Goal: Use online tool/utility

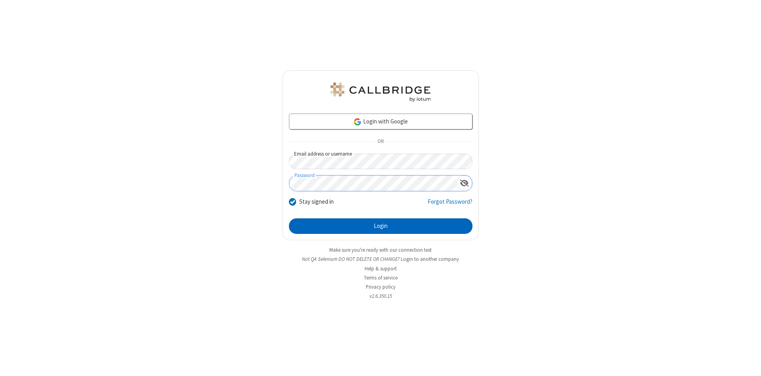
click at [381, 226] on button "Login" at bounding box center [381, 226] width 184 height 16
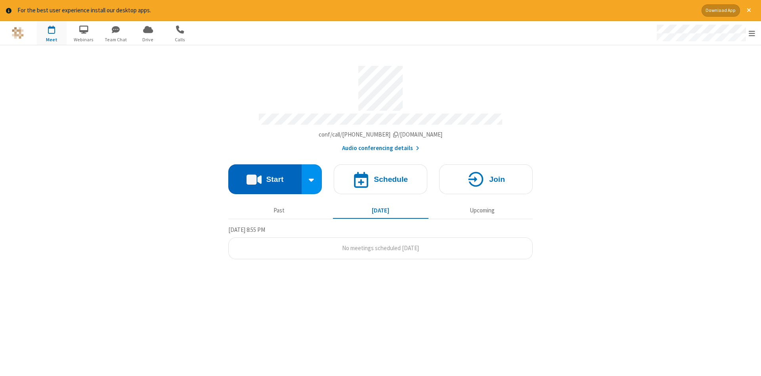
click at [265, 176] on button "Start" at bounding box center [264, 179] width 73 height 30
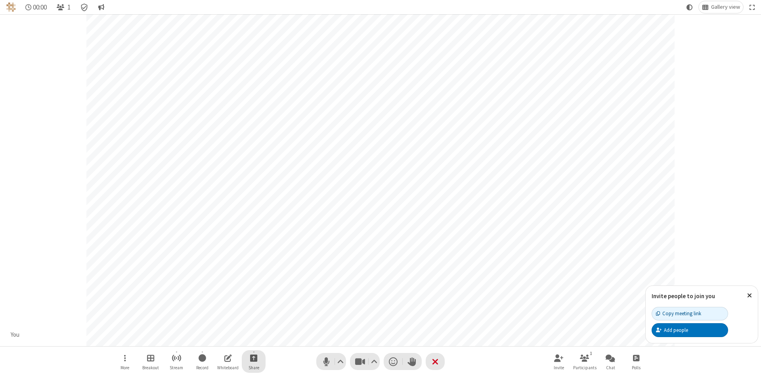
click at [253, 357] on span "Start sharing" at bounding box center [254, 358] width 8 height 10
click at [253, 309] on span "Share additional camera" at bounding box center [258, 310] width 59 height 7
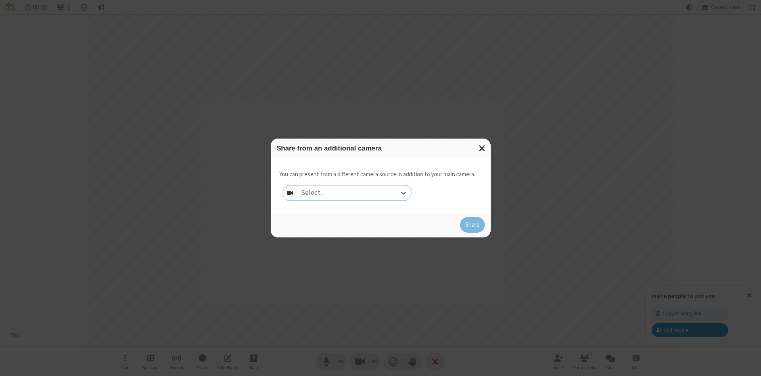
click at [354, 192] on div "Select..." at bounding box center [354, 192] width 114 height 15
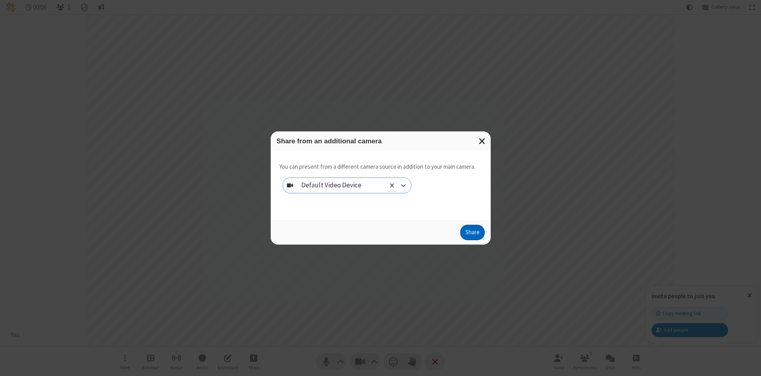
click at [472, 234] on button "Share" at bounding box center [472, 232] width 25 height 16
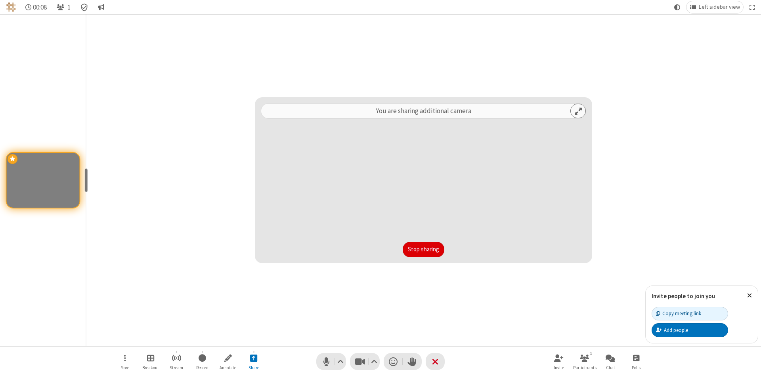
click at [423, 249] on button "Stop sharing" at bounding box center [424, 249] width 42 height 16
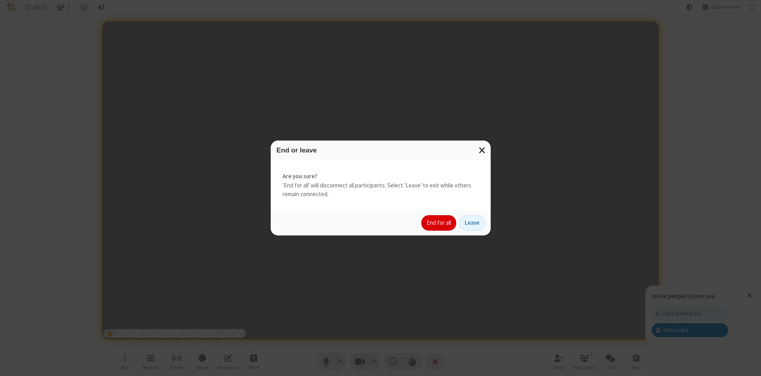
click at [439, 222] on button "End for all" at bounding box center [439, 223] width 35 height 16
